Goal: Task Accomplishment & Management: Use online tool/utility

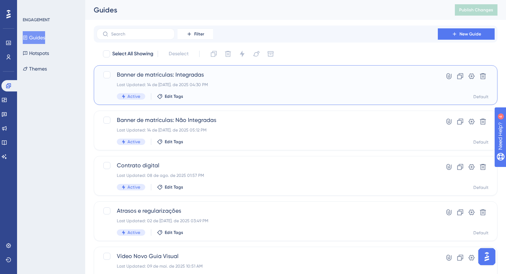
click at [193, 78] on span "Banner de matrículas: Integradas" at bounding box center [267, 75] width 301 height 9
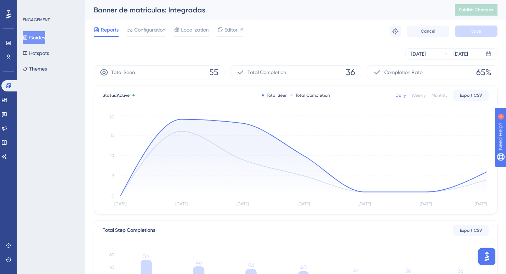
click at [330, 114] on icon "[DATE] [DATE] [DATE] [DATE] [DATE] Aug [DATE] 0 5 10 15 20" at bounding box center [296, 161] width 386 height 95
click at [304, 156] on circle at bounding box center [303, 155] width 2 height 2
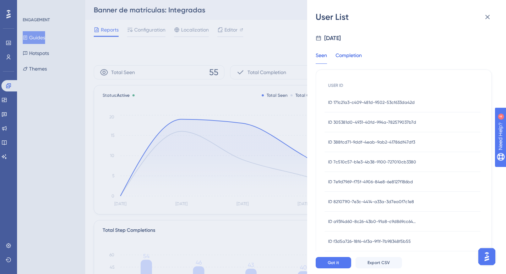
click at [354, 55] on div "Completion" at bounding box center [348, 57] width 26 height 13
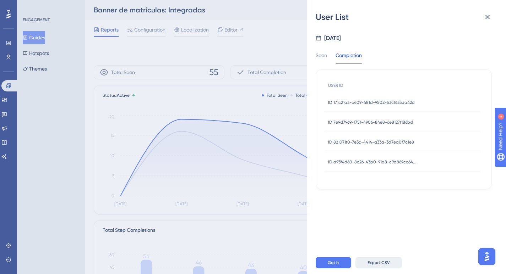
click at [372, 263] on button "Export CSV" at bounding box center [378, 262] width 47 height 11
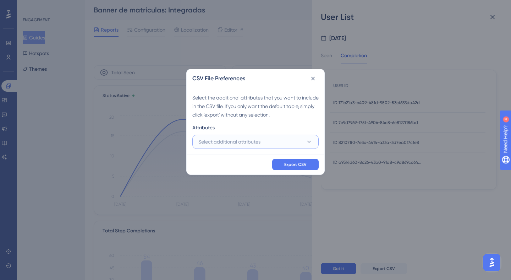
click at [298, 141] on button "Select additional attributes" at bounding box center [255, 142] width 126 height 14
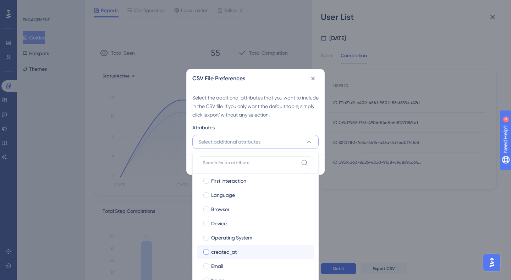
scroll to position [49, 0]
click at [240, 244] on label "Email Email" at bounding box center [255, 250] width 117 height 14
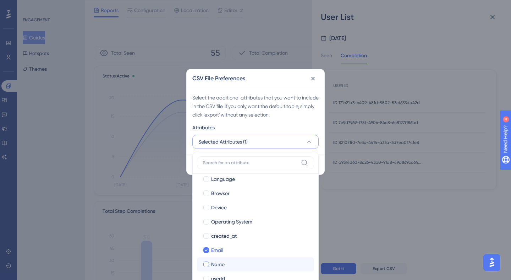
click at [237, 264] on div "Name" at bounding box center [259, 264] width 97 height 9
checkbox input "true"
click at [234, 278] on div "userId" at bounding box center [259, 278] width 97 height 9
checkbox input "true"
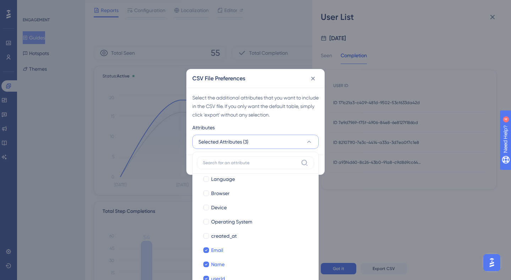
click at [295, 120] on div "Select the additional attributes that you want to include in the CSV file. If y…" at bounding box center [256, 121] width 138 height 67
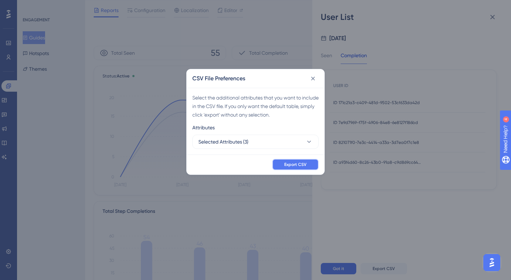
click at [309, 160] on button "Export CSV" at bounding box center [295, 164] width 47 height 11
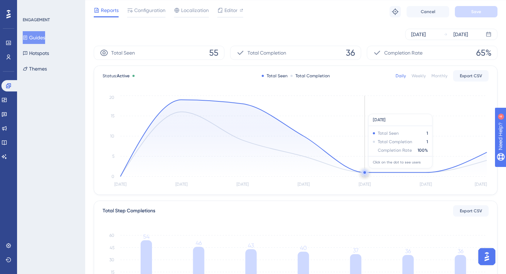
click at [363, 172] on circle at bounding box center [365, 173] width 6 height 6
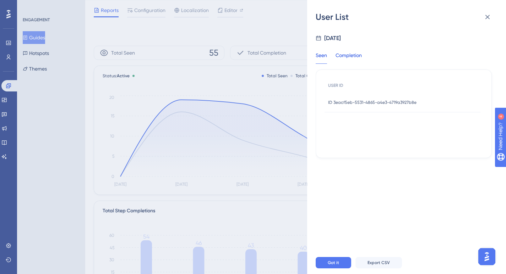
click at [359, 55] on div "Completion" at bounding box center [348, 57] width 26 height 13
click at [374, 269] on button "Export CSV" at bounding box center [378, 262] width 47 height 11
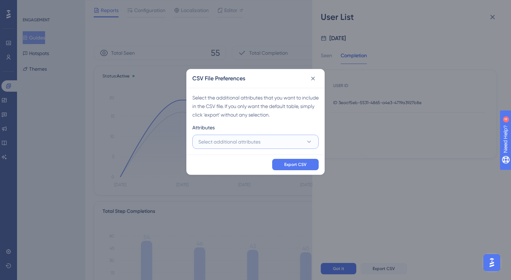
click at [280, 143] on button "Select additional attributes" at bounding box center [255, 142] width 126 height 14
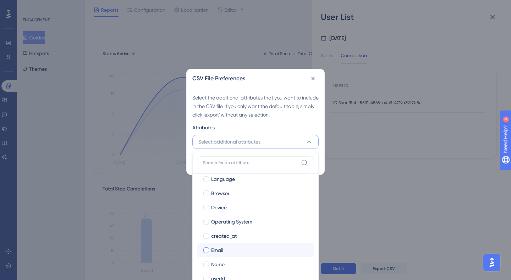
click at [231, 248] on div "Email" at bounding box center [259, 250] width 97 height 9
checkbox input "true"
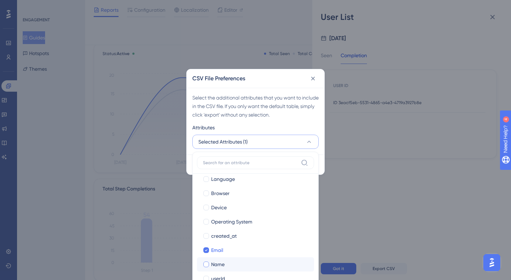
click at [230, 260] on div "Name" at bounding box center [259, 264] width 97 height 9
checkbox input "true"
click at [231, 274] on div "userId" at bounding box center [259, 278] width 97 height 9
checkbox input "true"
click at [253, 127] on div "Attributes" at bounding box center [255, 128] width 126 height 11
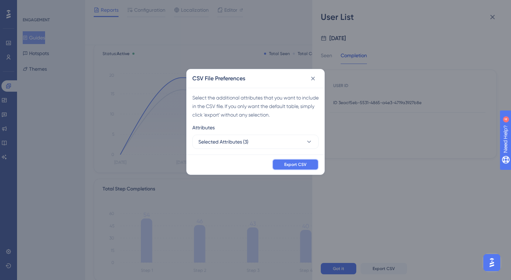
click at [295, 167] on button "Export CSV" at bounding box center [295, 164] width 47 height 11
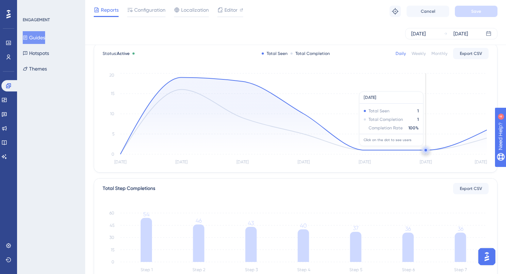
click at [426, 150] on circle at bounding box center [425, 150] width 2 height 2
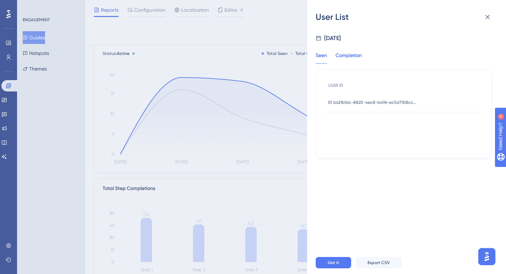
click at [355, 53] on div "Completion" at bounding box center [348, 57] width 26 height 13
click at [385, 266] on span "Export CSV" at bounding box center [378, 263] width 22 height 6
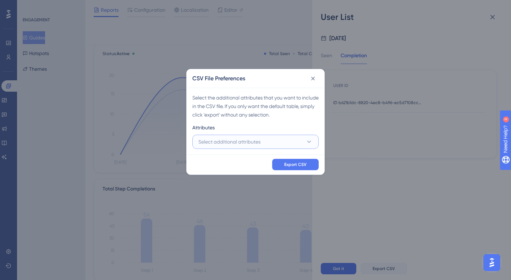
click at [273, 139] on button "Select additional attributes" at bounding box center [255, 142] width 126 height 14
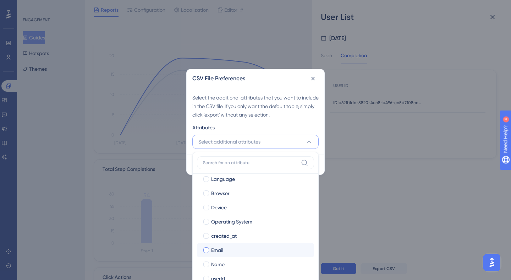
click at [240, 247] on div "Email" at bounding box center [259, 250] width 97 height 9
checkbox input "true"
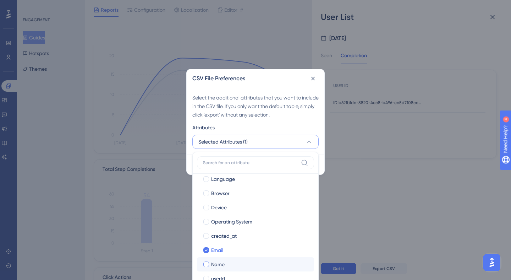
click at [242, 265] on div "Name" at bounding box center [259, 264] width 97 height 9
checkbox input "true"
click at [244, 279] on div "userId" at bounding box center [259, 278] width 97 height 9
checkbox input "true"
click at [259, 118] on div "Select the additional attributes that you want to include in the CSV file. If y…" at bounding box center [255, 106] width 126 height 26
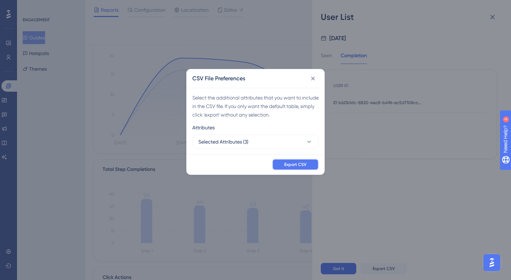
click at [294, 162] on span "Export CSV" at bounding box center [295, 165] width 22 height 6
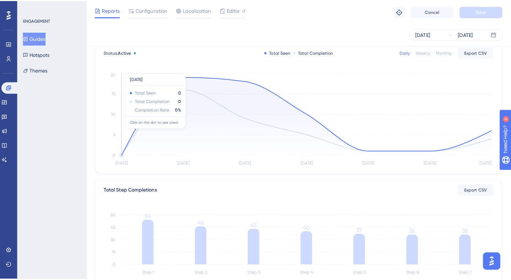
scroll to position [0, 0]
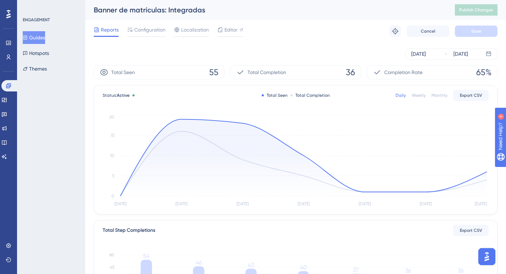
click at [45, 39] on button "Guides" at bounding box center [34, 37] width 22 height 13
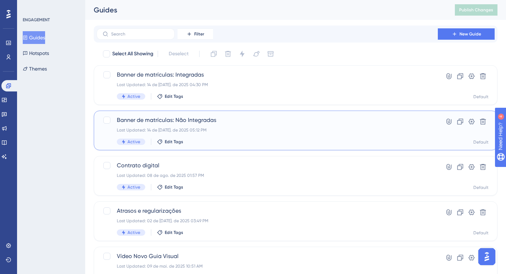
click at [202, 119] on span "Banner de matrículas: Não Integradas" at bounding box center [267, 120] width 301 height 9
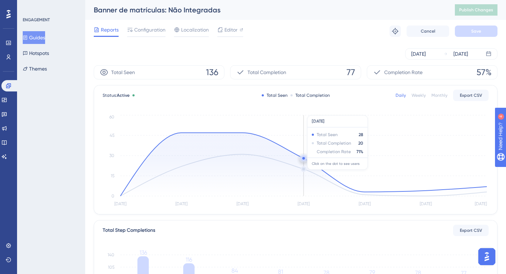
click at [303, 161] on icon "[DATE] [DATE] [DATE] [DATE] [DATE] Aug [DATE] 0 15 30 45 60" at bounding box center [296, 161] width 386 height 95
click at [303, 159] on circle at bounding box center [303, 158] width 2 height 2
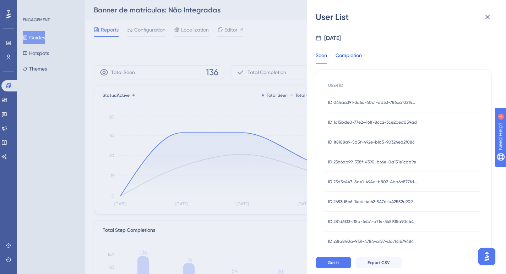
click at [357, 54] on div "Completion" at bounding box center [348, 57] width 26 height 13
click at [386, 266] on span "Export CSV" at bounding box center [378, 263] width 22 height 6
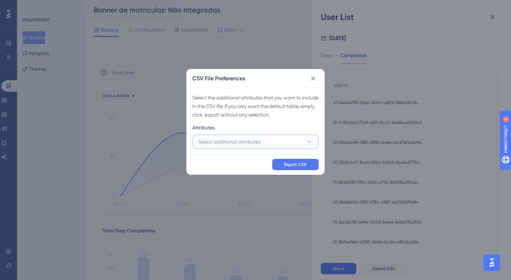
click at [287, 140] on button "Select additional attributes" at bounding box center [255, 142] width 126 height 14
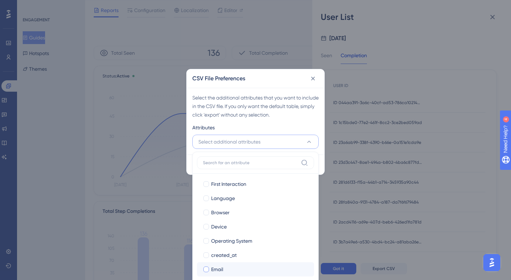
scroll to position [49, 0]
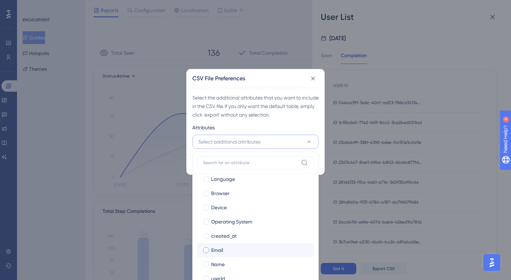
click at [242, 248] on div "Email" at bounding box center [259, 250] width 97 height 9
checkbox input "true"
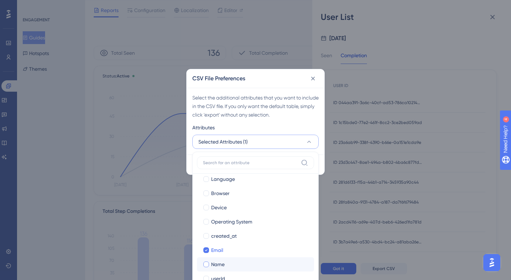
click at [235, 264] on div "Name" at bounding box center [259, 264] width 97 height 9
checkbox input "true"
click at [236, 276] on div "userId" at bounding box center [259, 278] width 97 height 9
checkbox input "true"
click at [257, 122] on div "Select the additional attributes that you want to include in the CSV file. If y…" at bounding box center [256, 121] width 138 height 67
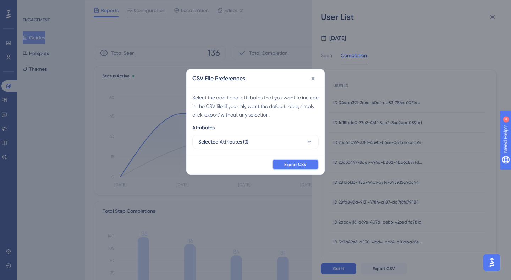
click at [301, 163] on span "Export CSV" at bounding box center [295, 165] width 22 height 6
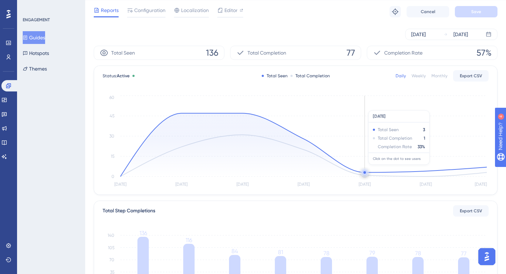
click at [365, 174] on circle at bounding box center [365, 174] width 0 height 0
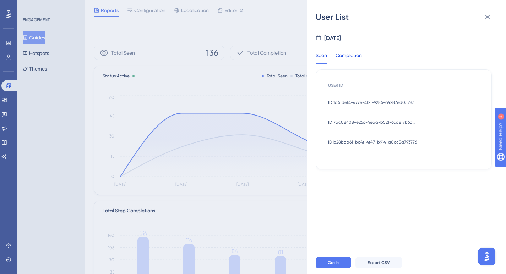
click at [357, 53] on div "Completion" at bounding box center [348, 57] width 26 height 13
click at [379, 269] on button "Export CSV" at bounding box center [378, 262] width 47 height 11
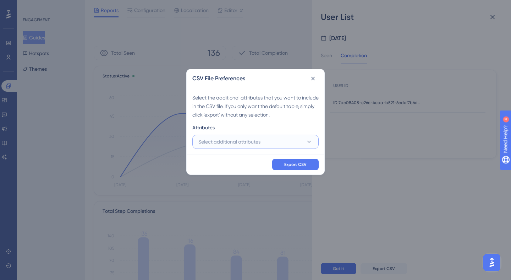
click at [272, 142] on button "Select additional attributes" at bounding box center [255, 142] width 126 height 14
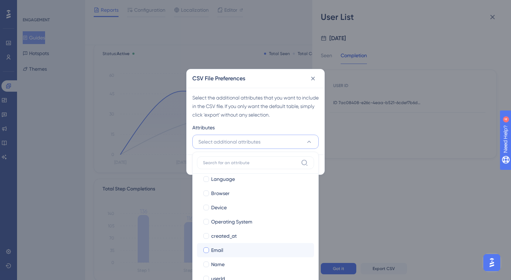
click at [240, 253] on div "Email" at bounding box center [259, 250] width 97 height 9
checkbox input "true"
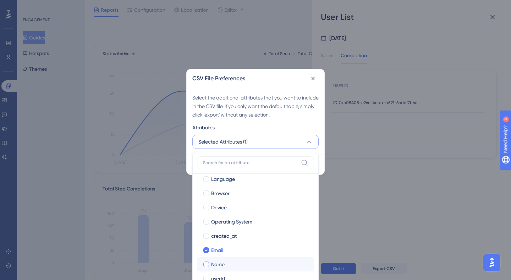
click at [239, 264] on div "Name" at bounding box center [259, 264] width 97 height 9
checkbox input "true"
click at [237, 279] on div "userId" at bounding box center [259, 278] width 97 height 9
checkbox input "true"
click at [269, 124] on div "Attributes" at bounding box center [255, 128] width 126 height 11
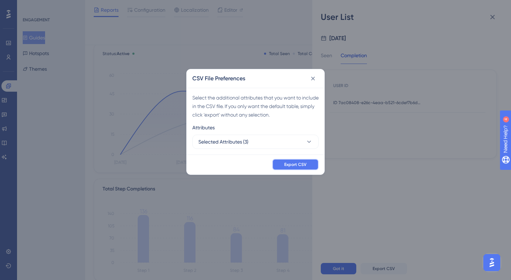
click at [298, 165] on span "Export CSV" at bounding box center [295, 165] width 22 height 6
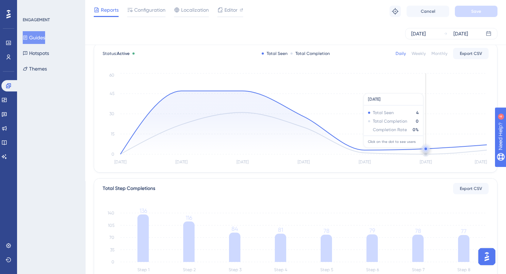
click at [426, 150] on circle at bounding box center [426, 150] width 0 height 0
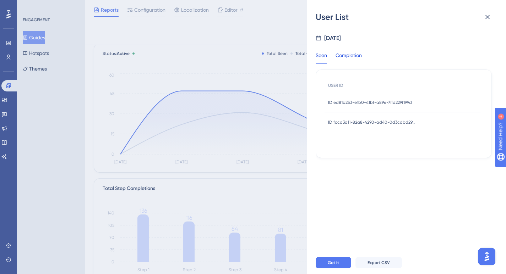
click at [354, 55] on div "Completion" at bounding box center [348, 57] width 26 height 13
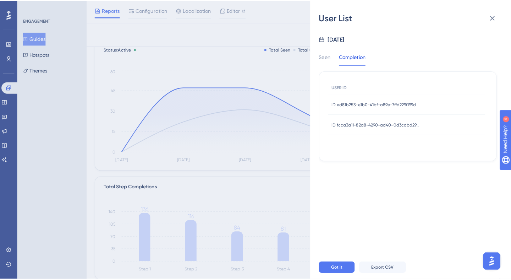
scroll to position [51, 0]
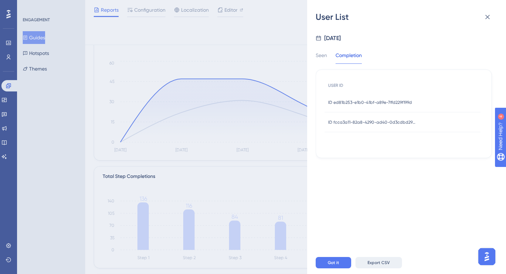
click at [385, 266] on span "Export CSV" at bounding box center [378, 263] width 22 height 6
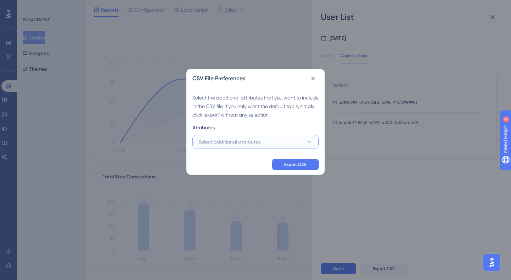
click at [260, 141] on span "Select additional attributes" at bounding box center [229, 141] width 62 height 9
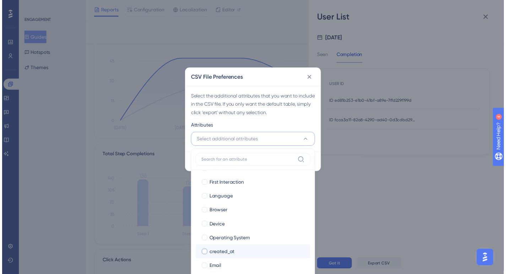
scroll to position [49, 0]
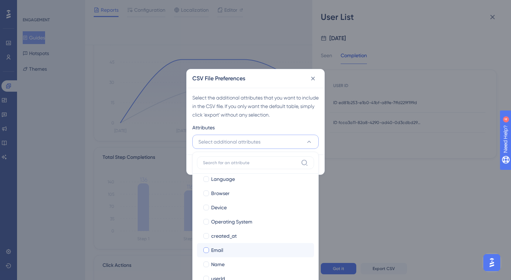
click at [236, 255] on label "Email Email" at bounding box center [255, 250] width 117 height 14
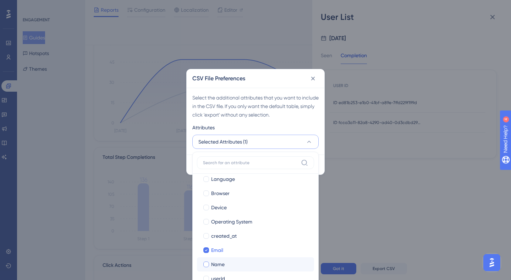
click at [235, 263] on div "Name" at bounding box center [259, 264] width 97 height 9
checkbox input "true"
click at [234, 279] on div "userId" at bounding box center [259, 278] width 97 height 9
checkbox input "true"
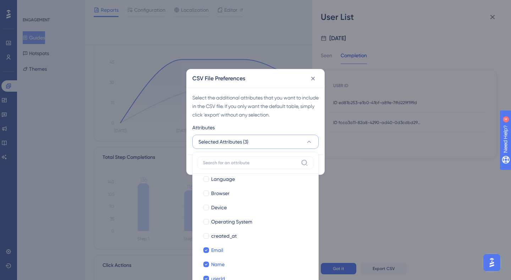
click at [269, 125] on div "Attributes" at bounding box center [255, 128] width 126 height 11
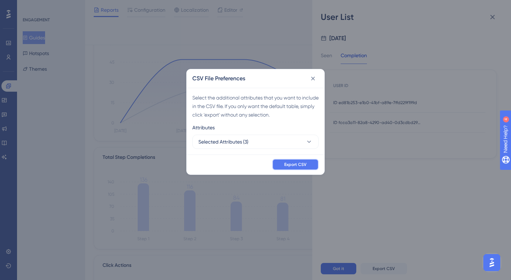
click at [295, 163] on span "Export CSV" at bounding box center [295, 165] width 22 height 6
